Goal: Use online tool/utility: Utilize a website feature to perform a specific function

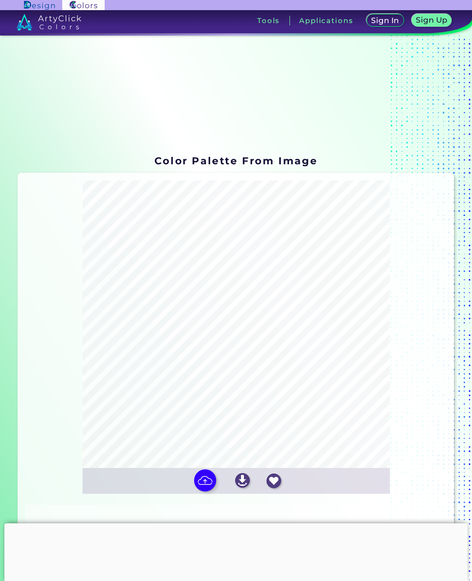
scroll to position [95, 0]
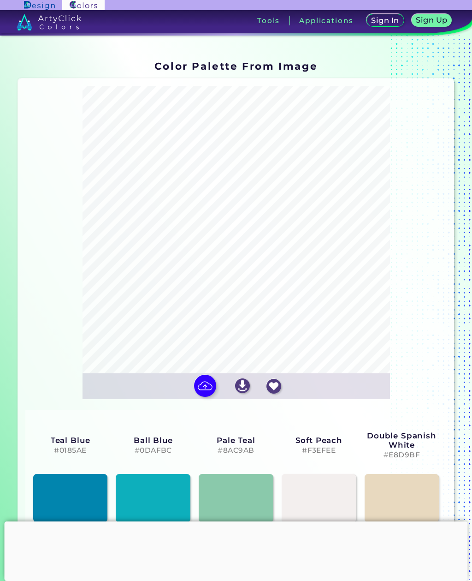
click at [204, 397] on img at bounding box center [205, 385] width 22 height 22
click at [0, 0] on input "file" at bounding box center [0, 0] width 0 height 0
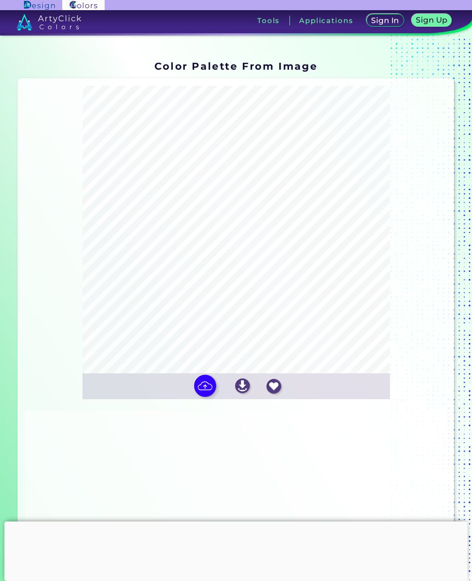
type input "#d03427"
type input "#470f08"
type input "#e9e9e9"
type input "#f06f60"
type input "#fdfdfd"
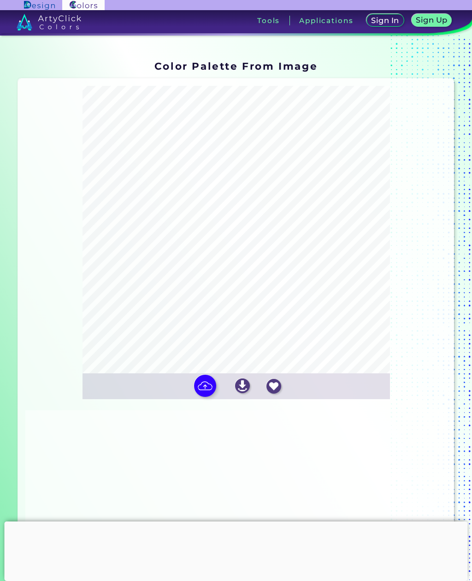
type input "#e3d9d7"
type input "#f2a699"
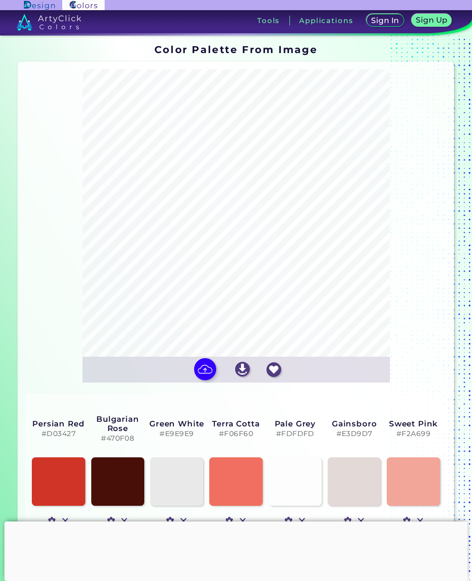
scroll to position [109, 0]
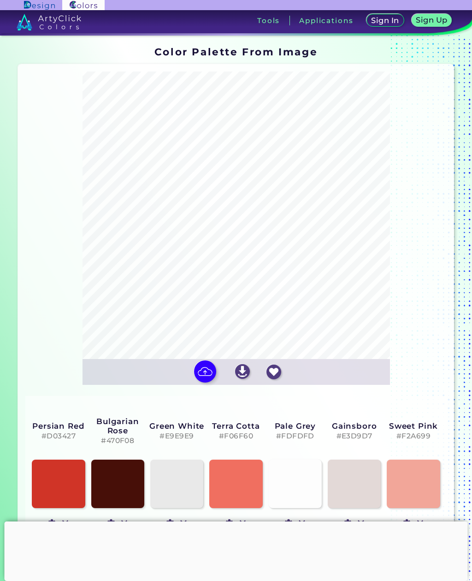
click at [269, 22] on h3 "Tools" at bounding box center [268, 20] width 23 height 7
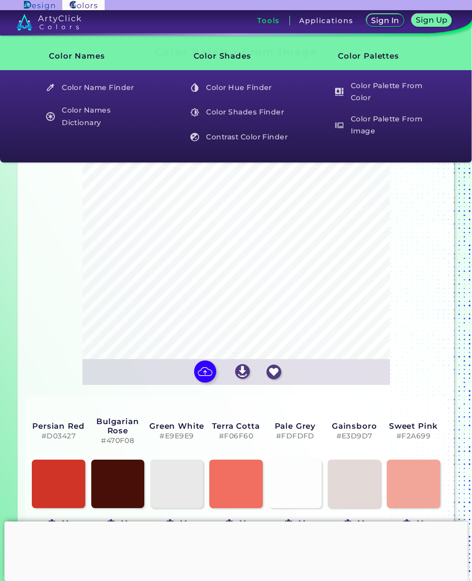
click at [79, 86] on h5 "Color Name Finder" at bounding box center [95, 88] width 107 height 18
